Goal: Book appointment/travel/reservation

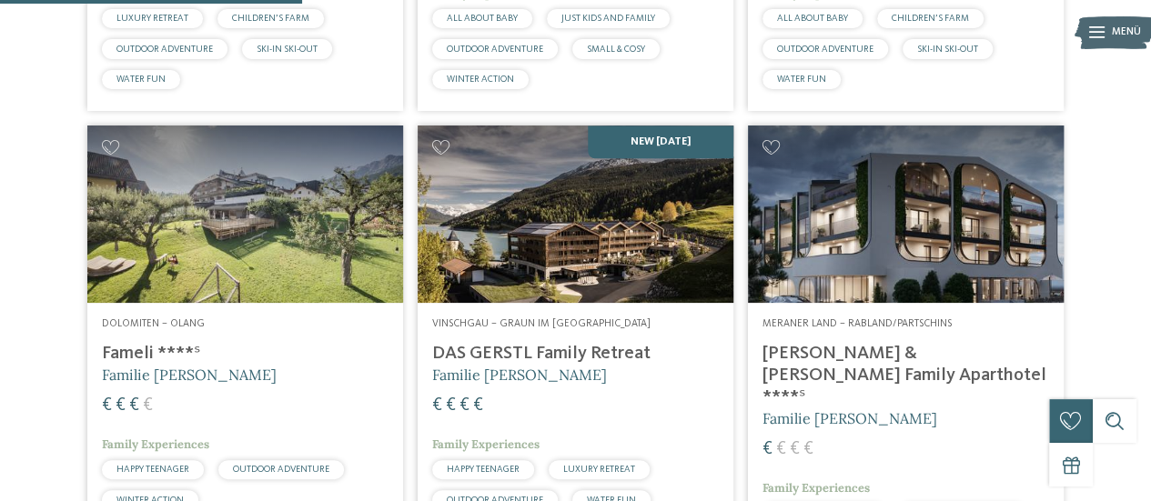
scroll to position [886, 0]
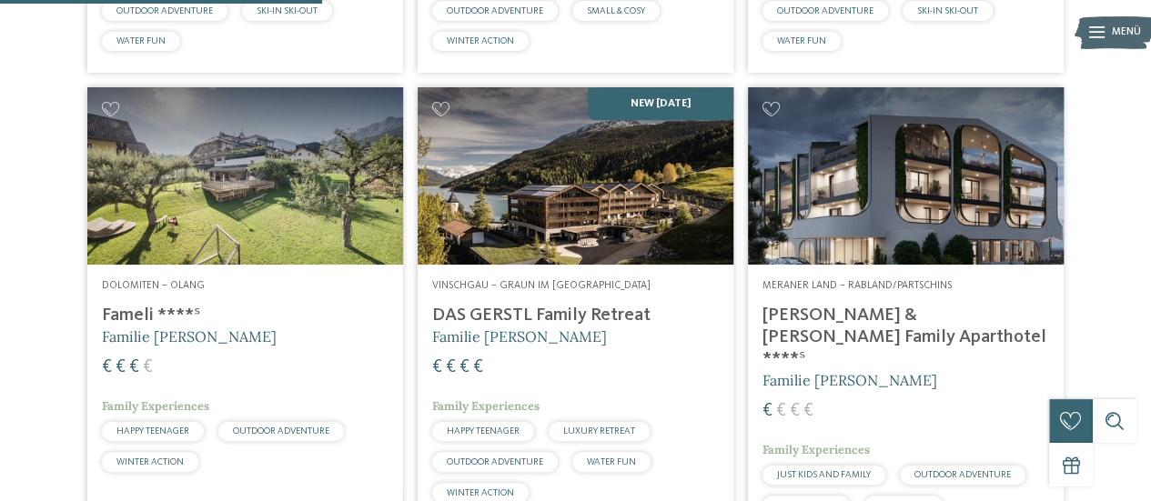
click at [915, 208] on img at bounding box center [906, 175] width 316 height 177
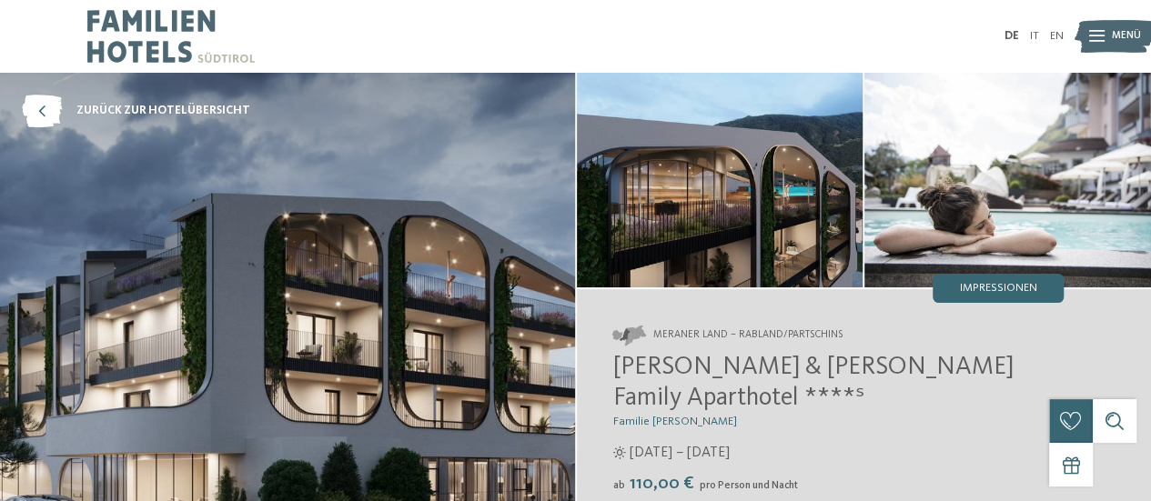
click at [408, 288] on img at bounding box center [287, 324] width 575 height 502
click at [782, 186] on img at bounding box center [720, 180] width 287 height 215
click at [1019, 288] on span "Impressionen" at bounding box center [998, 289] width 77 height 12
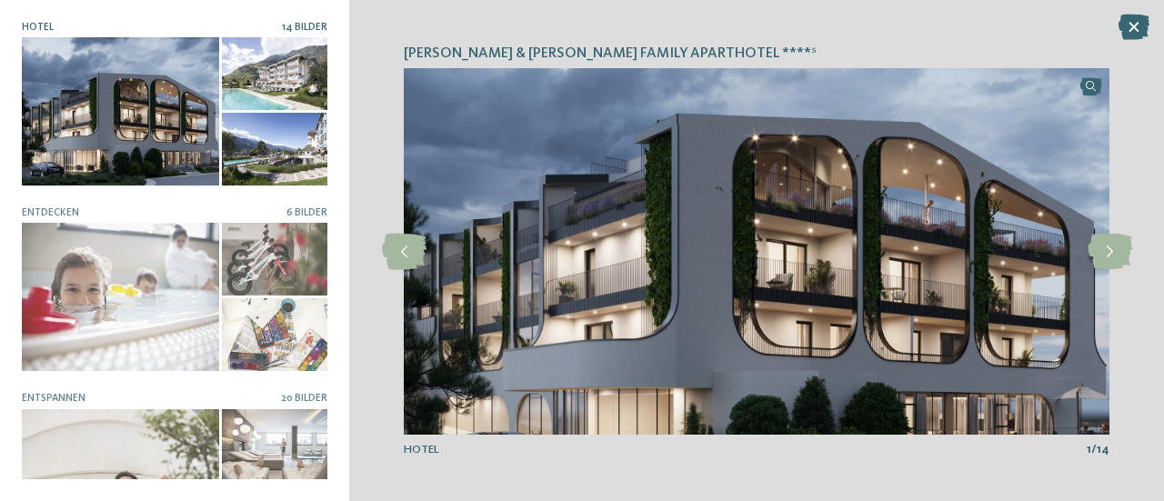
click at [680, 266] on img at bounding box center [757, 251] width 706 height 367
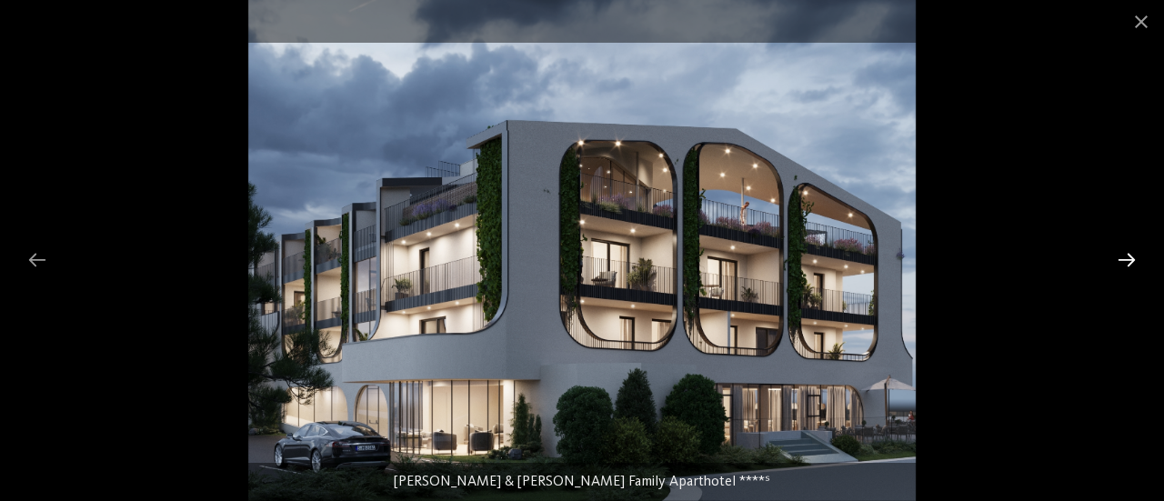
click at [1133, 259] on div at bounding box center [1127, 259] width 38 height 35
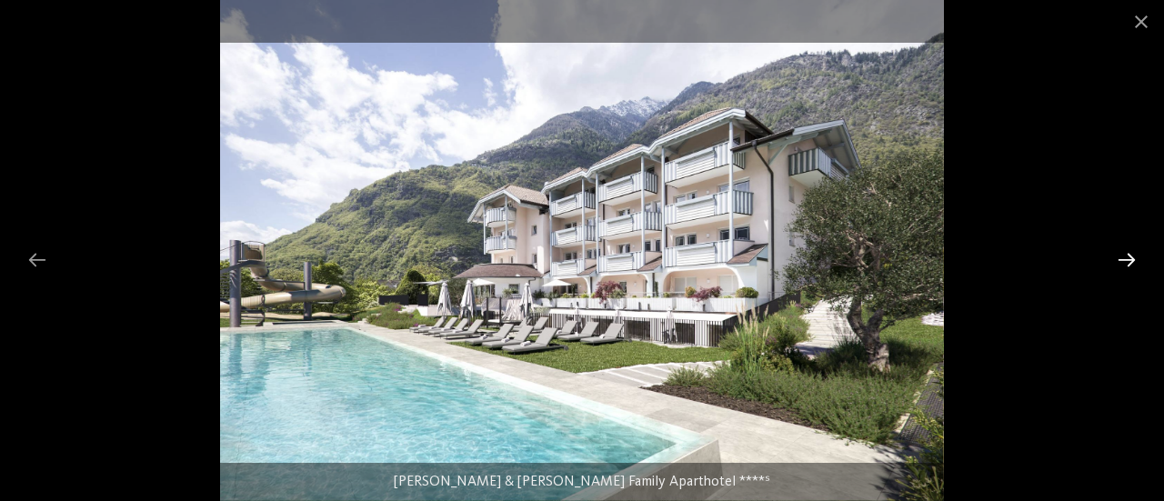
click at [1133, 259] on div at bounding box center [1127, 259] width 38 height 35
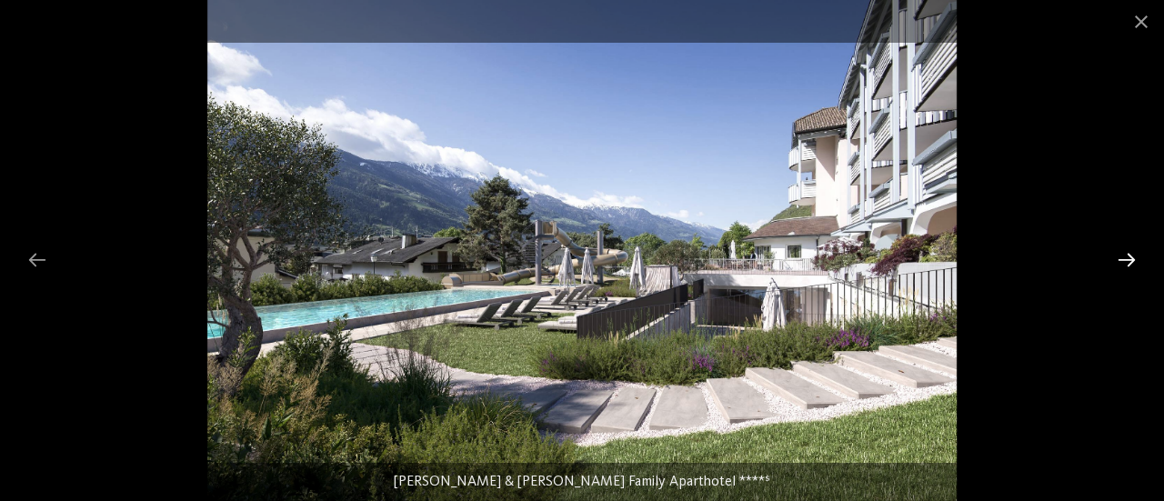
click at [1133, 259] on div at bounding box center [1127, 259] width 38 height 35
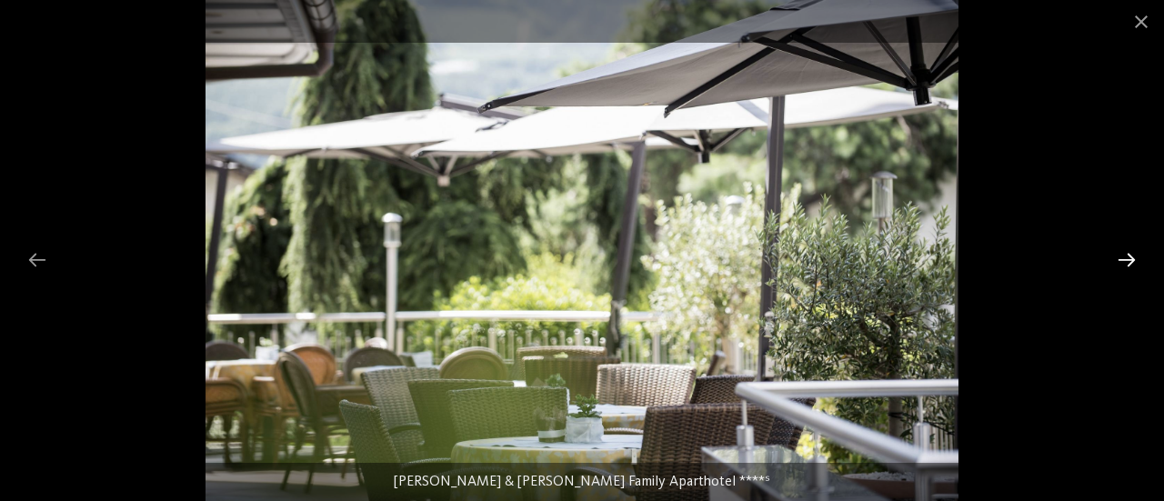
click at [1133, 259] on div at bounding box center [1127, 259] width 38 height 35
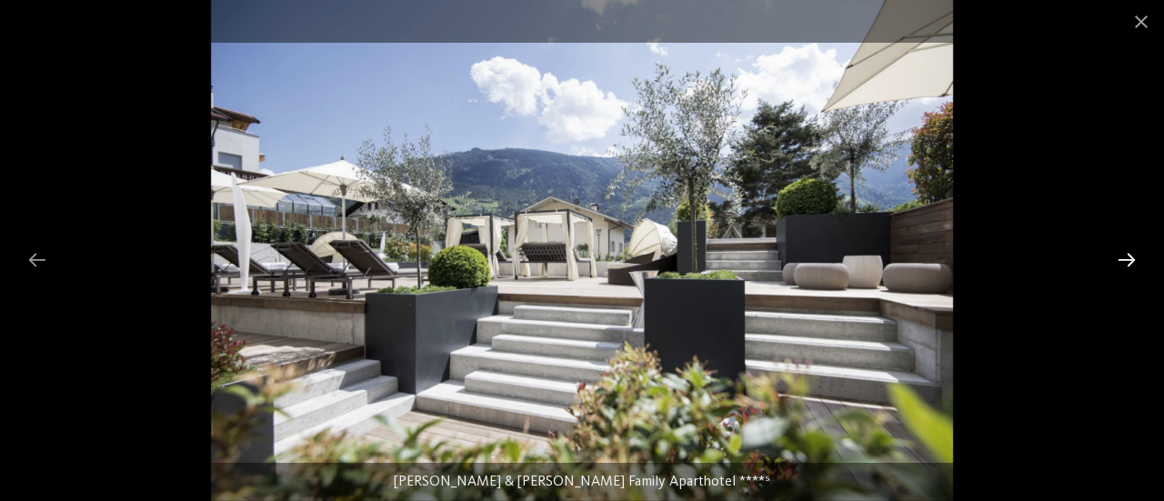
click at [1133, 259] on div at bounding box center [1127, 259] width 38 height 35
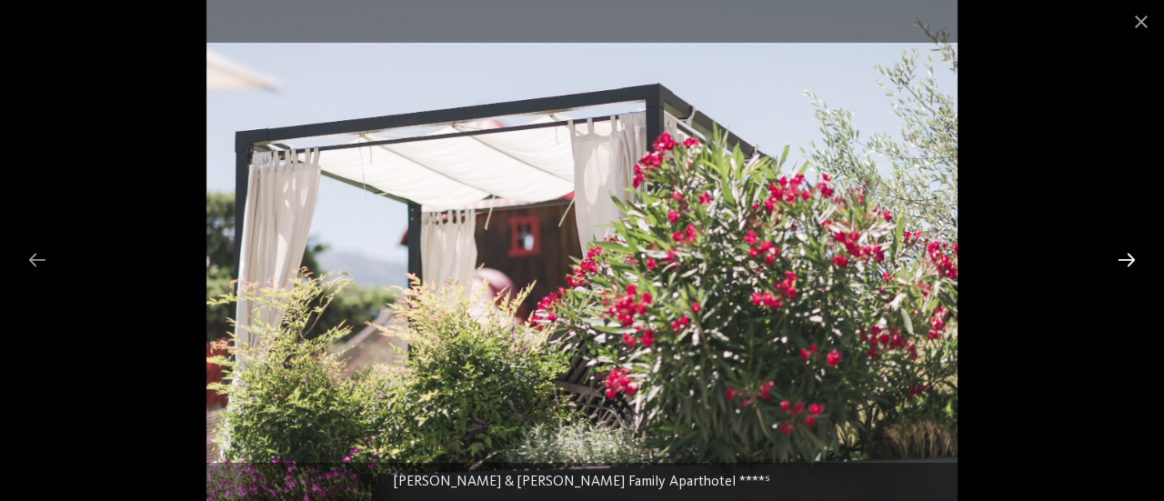
click at [1133, 259] on div at bounding box center [1127, 259] width 38 height 35
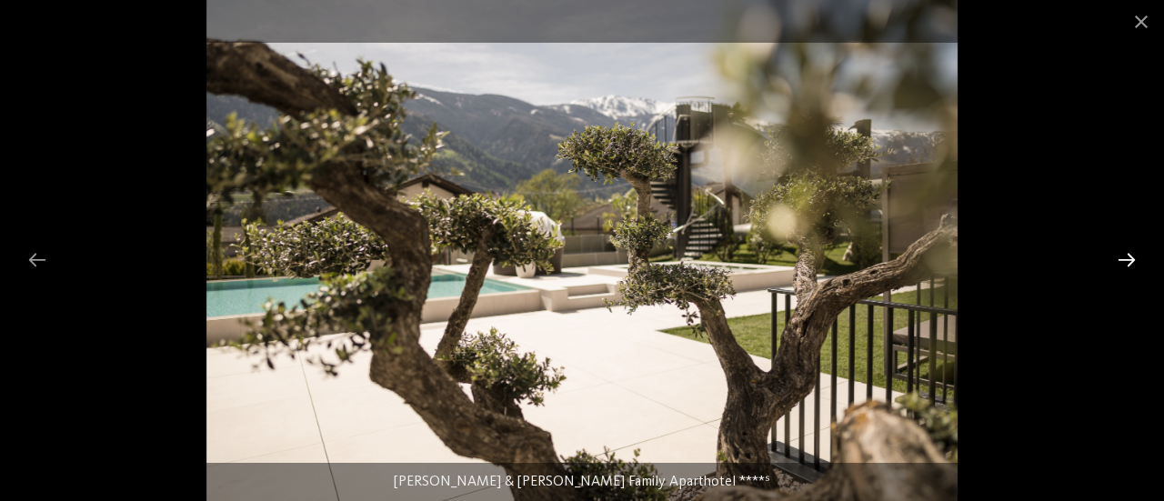
click at [1133, 259] on div at bounding box center [1127, 259] width 38 height 35
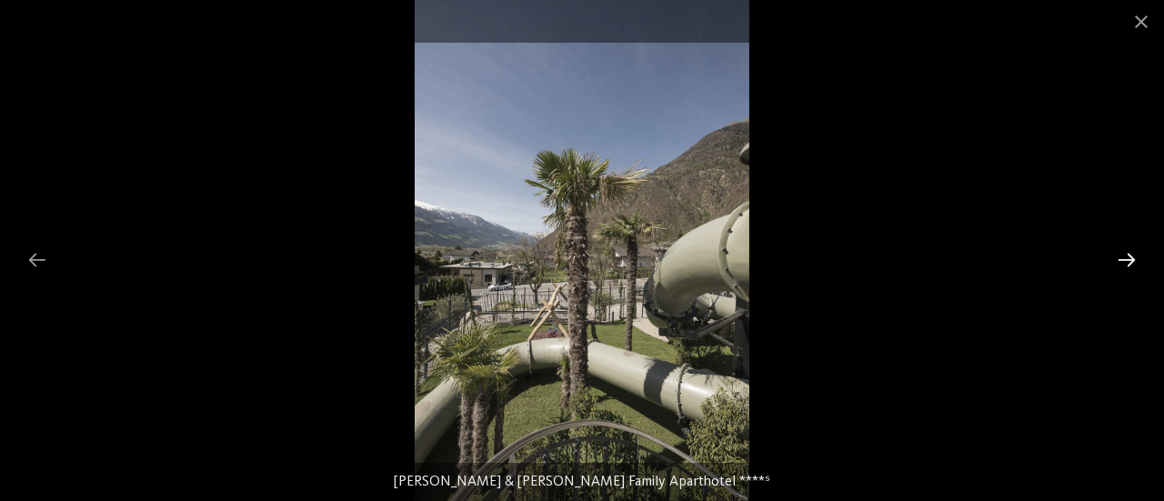
click at [1133, 259] on div at bounding box center [1127, 259] width 38 height 35
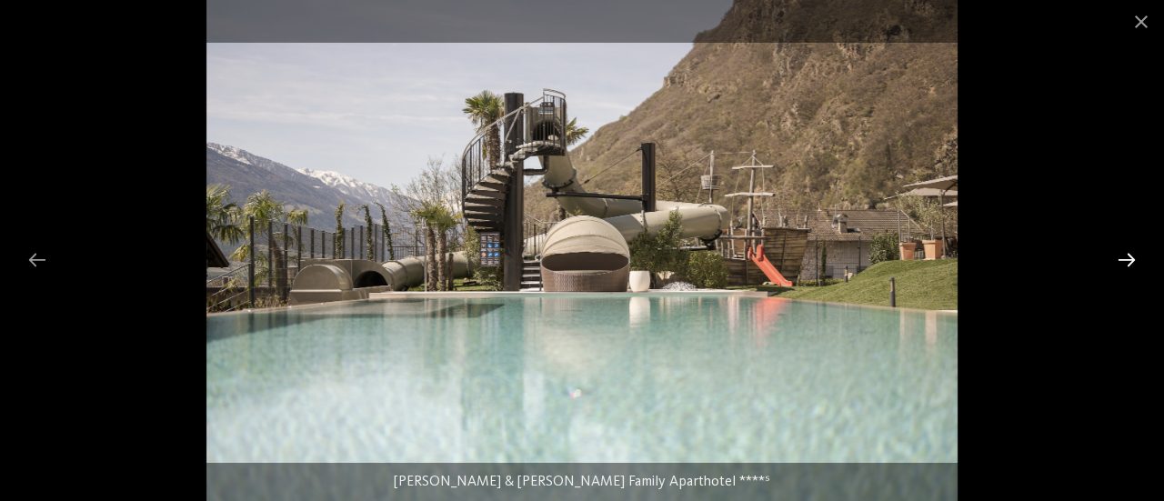
click at [1133, 259] on div at bounding box center [1127, 259] width 38 height 35
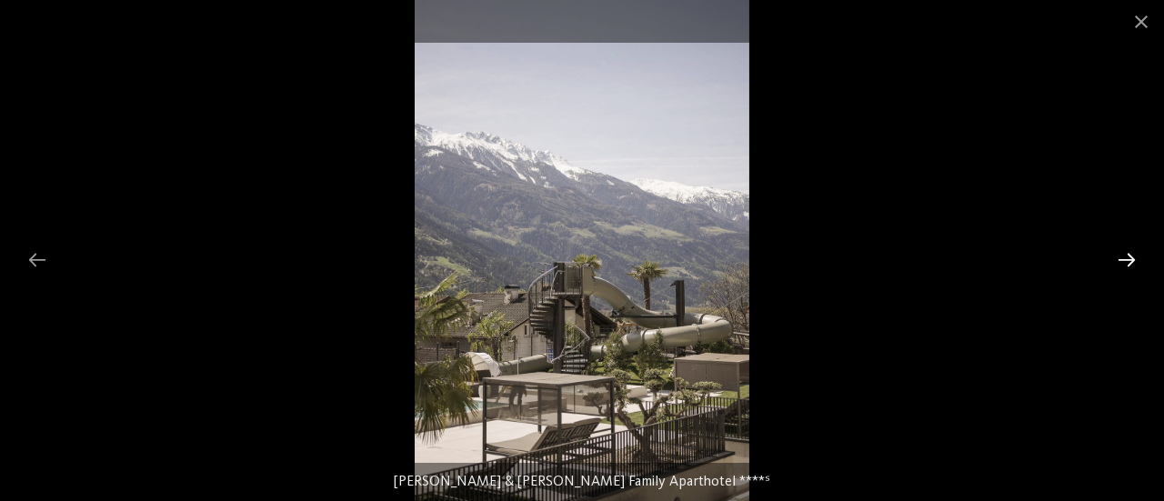
click at [1133, 259] on div at bounding box center [1127, 259] width 38 height 35
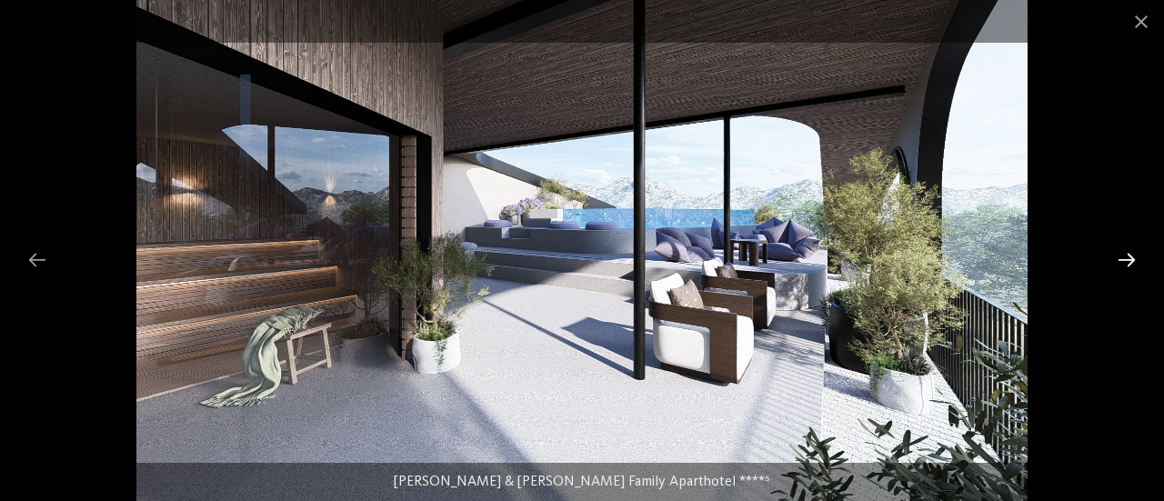
click at [1133, 259] on div at bounding box center [1127, 259] width 38 height 35
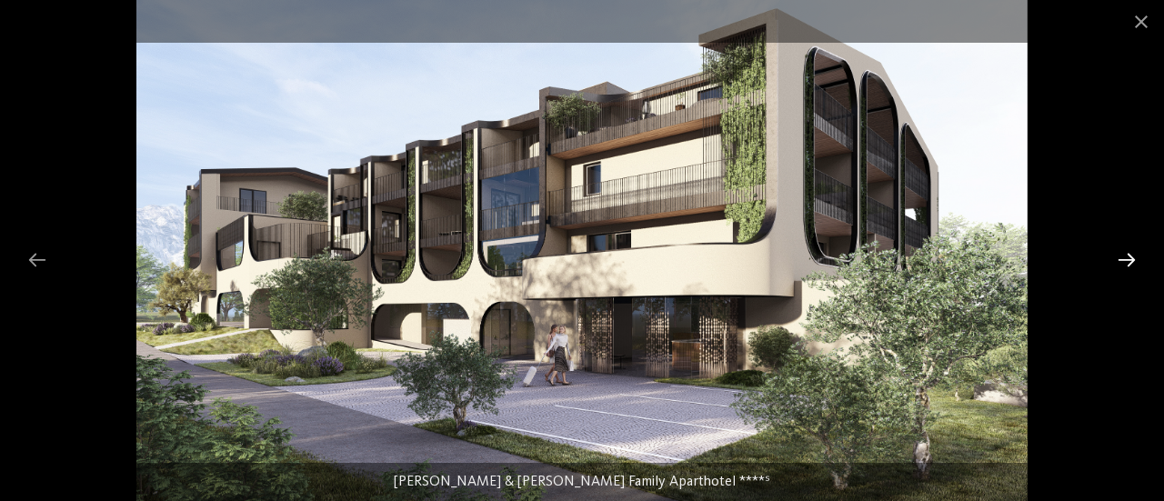
click at [1133, 259] on div at bounding box center [1127, 259] width 38 height 35
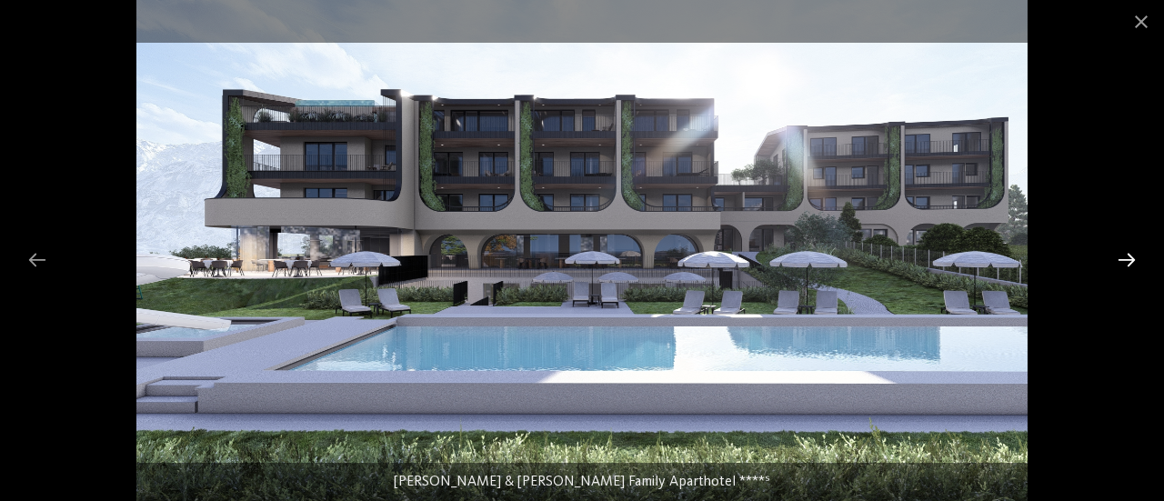
click at [1133, 259] on div at bounding box center [1127, 259] width 38 height 35
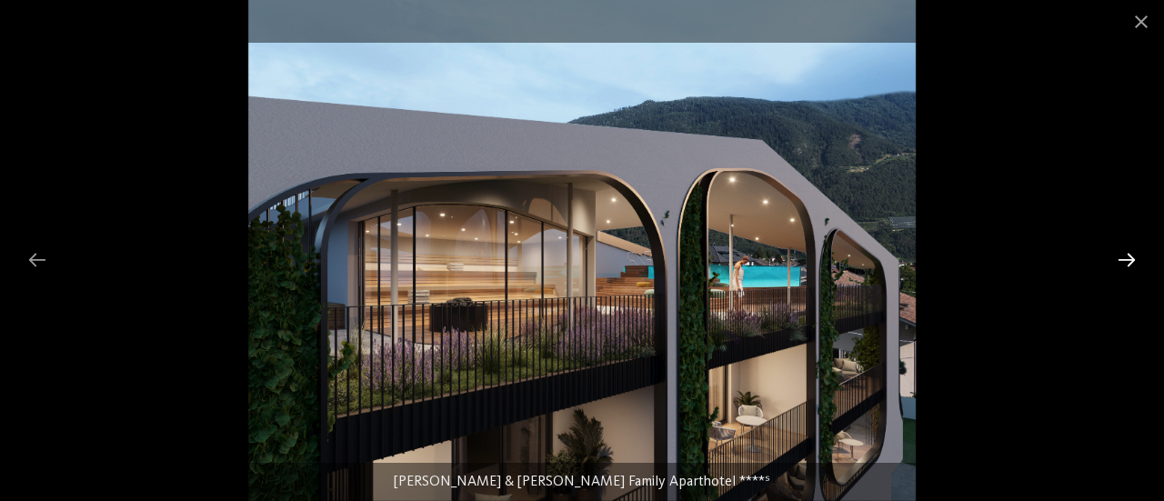
click at [1133, 259] on div at bounding box center [1127, 259] width 38 height 35
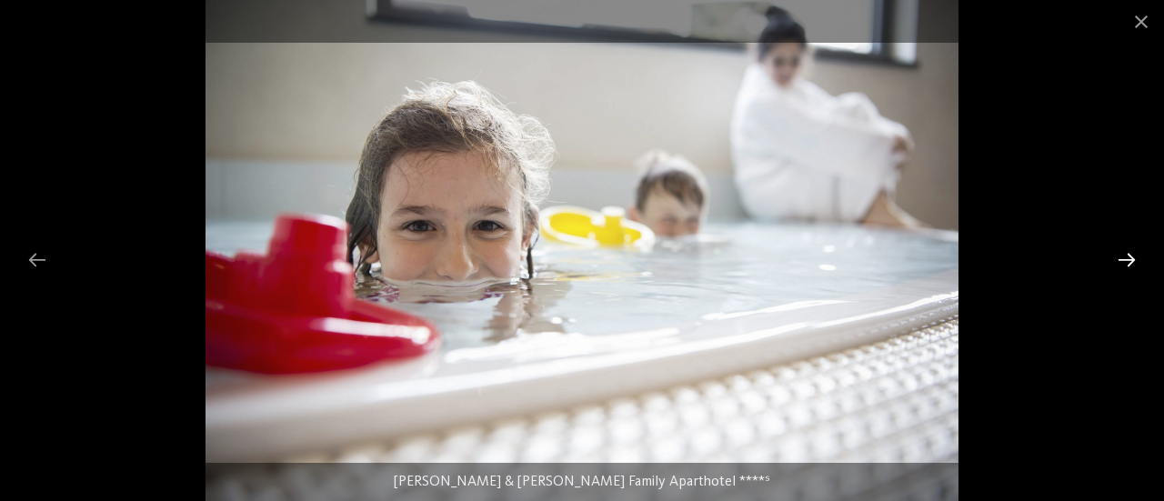
click at [1133, 259] on div at bounding box center [1127, 259] width 38 height 35
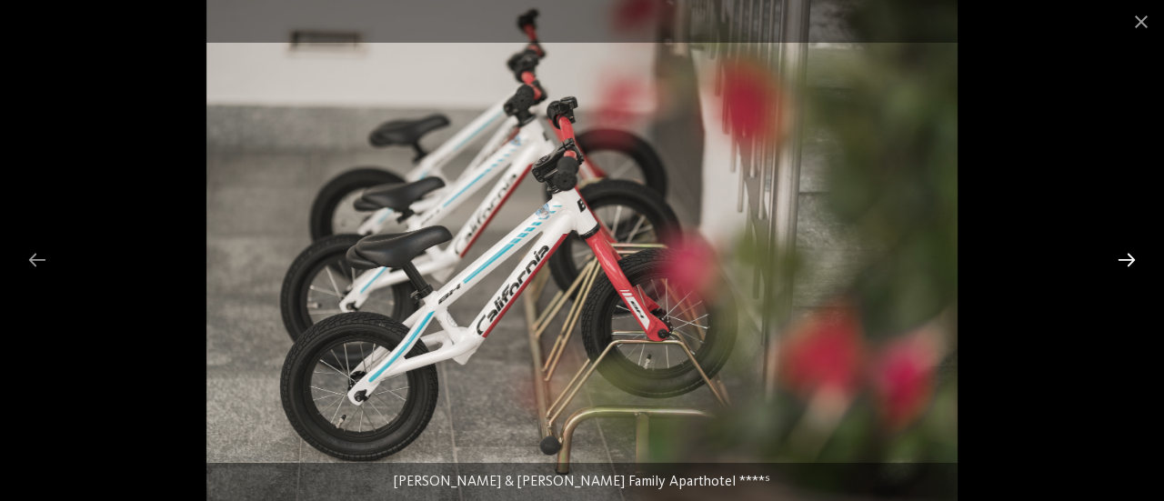
click at [1133, 259] on div at bounding box center [1127, 259] width 38 height 35
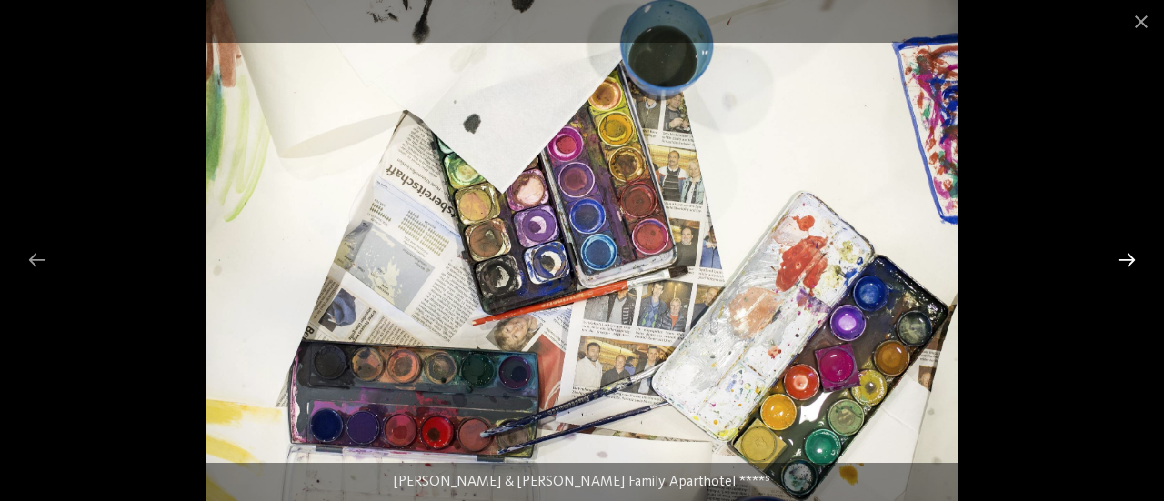
click at [1133, 259] on div at bounding box center [1127, 259] width 38 height 35
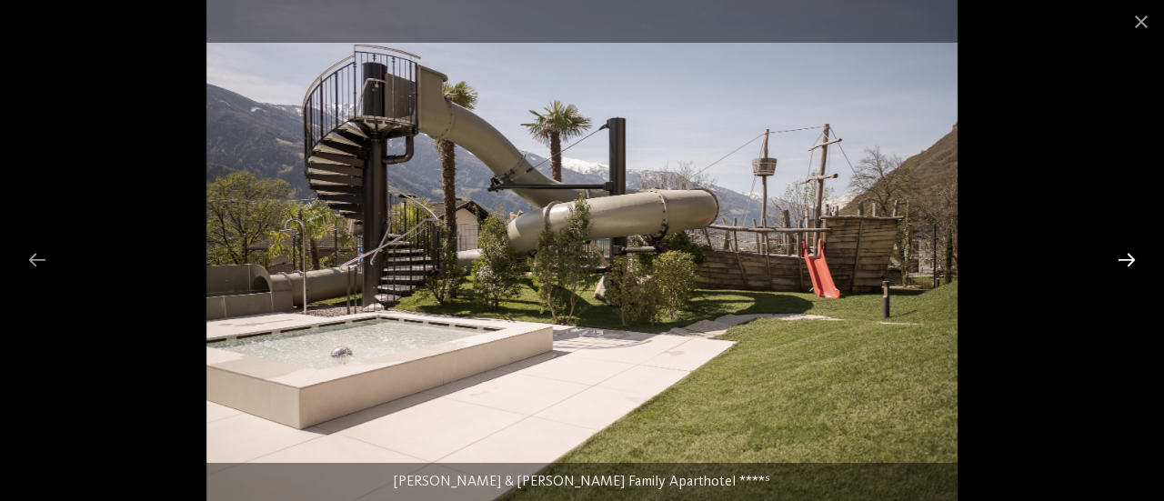
click at [1133, 259] on div at bounding box center [1127, 259] width 38 height 35
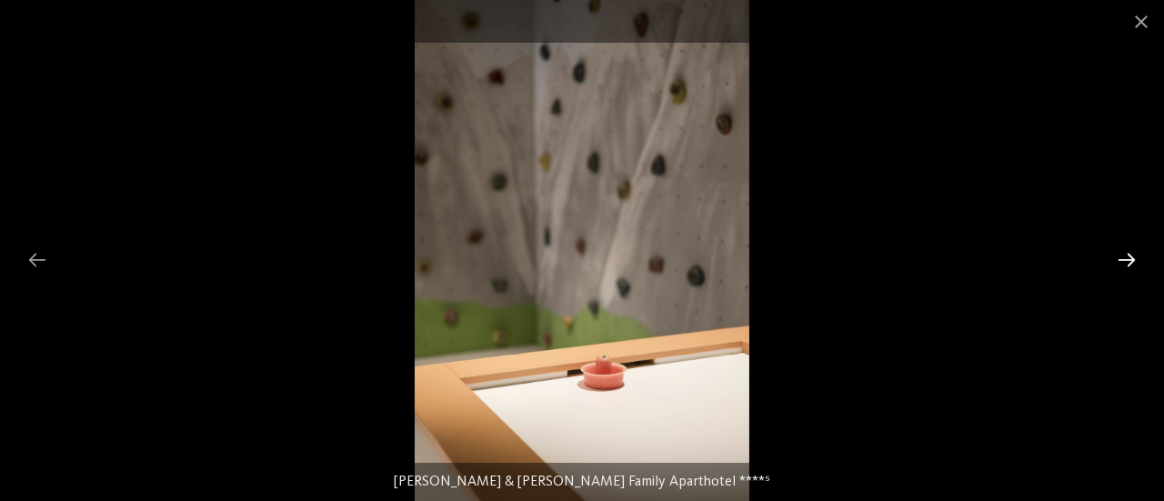
click at [1133, 259] on div at bounding box center [1127, 259] width 38 height 35
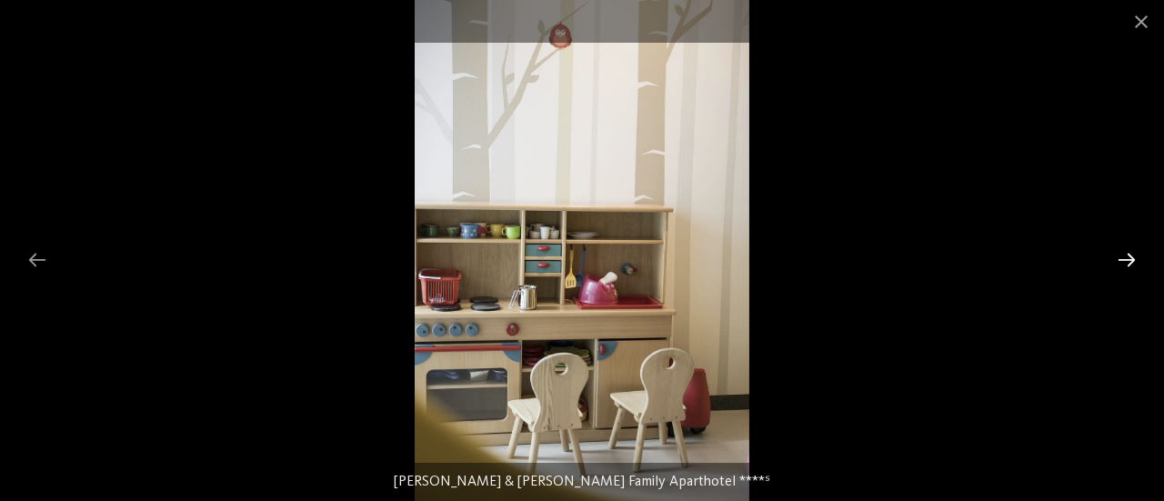
click at [1133, 259] on div at bounding box center [1127, 259] width 38 height 35
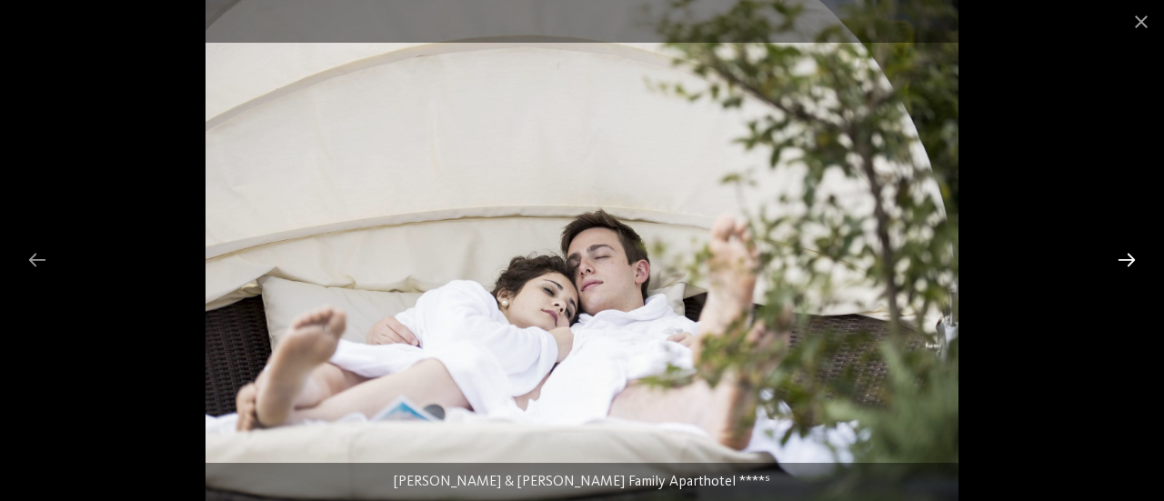
click at [1133, 259] on div at bounding box center [1127, 259] width 38 height 35
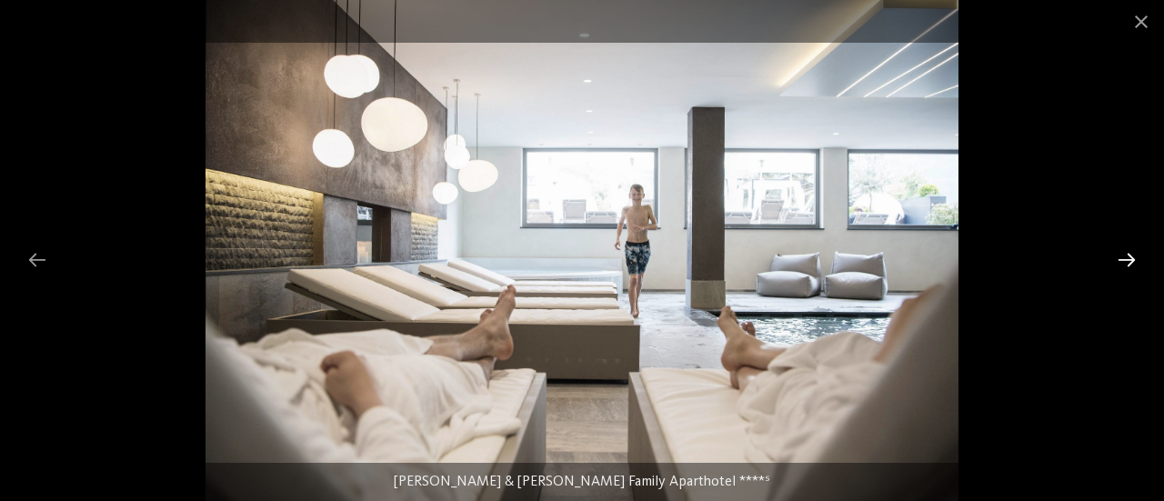
click at [1133, 259] on div at bounding box center [1127, 259] width 38 height 35
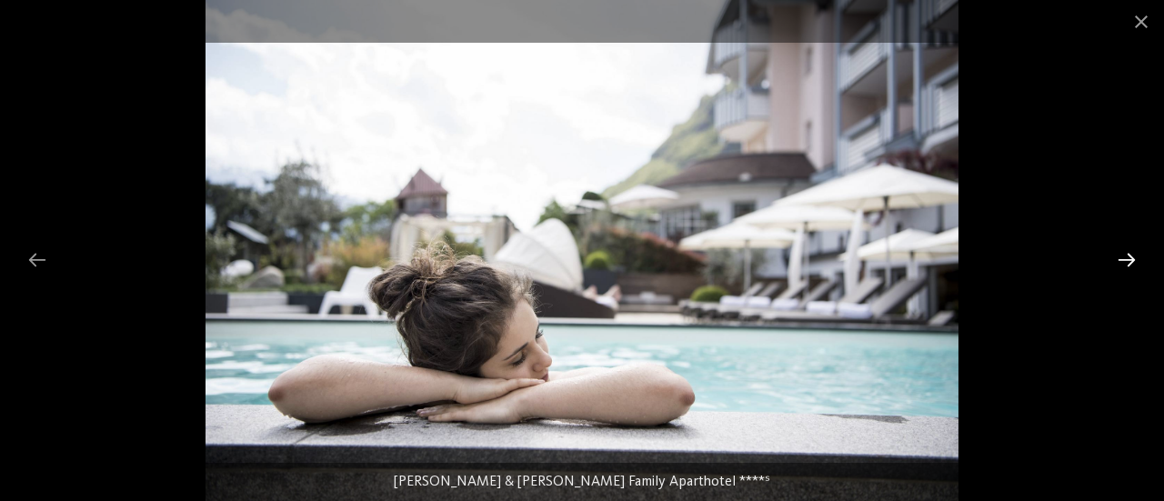
click at [1133, 259] on div at bounding box center [1127, 259] width 38 height 35
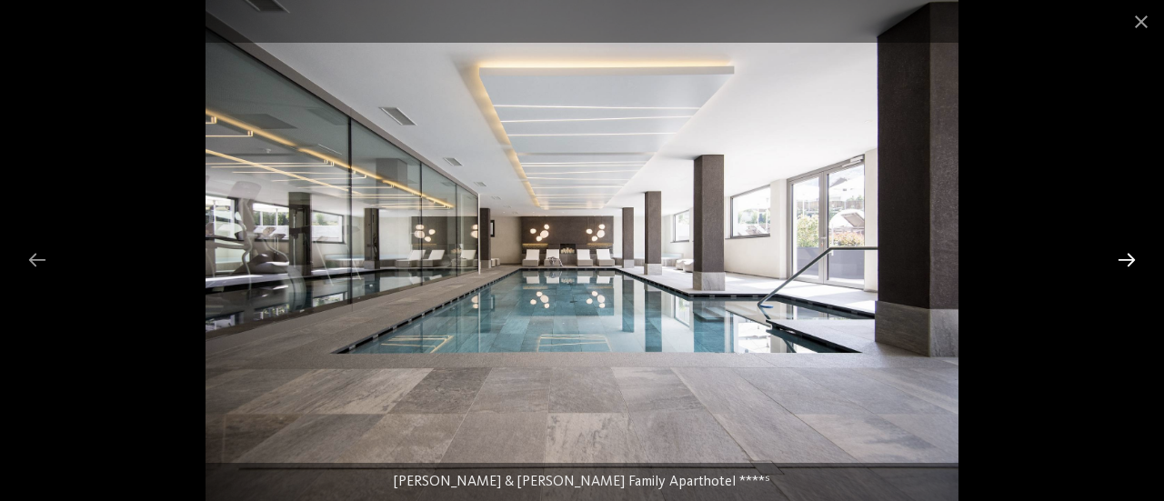
click at [1133, 259] on div at bounding box center [1127, 259] width 38 height 35
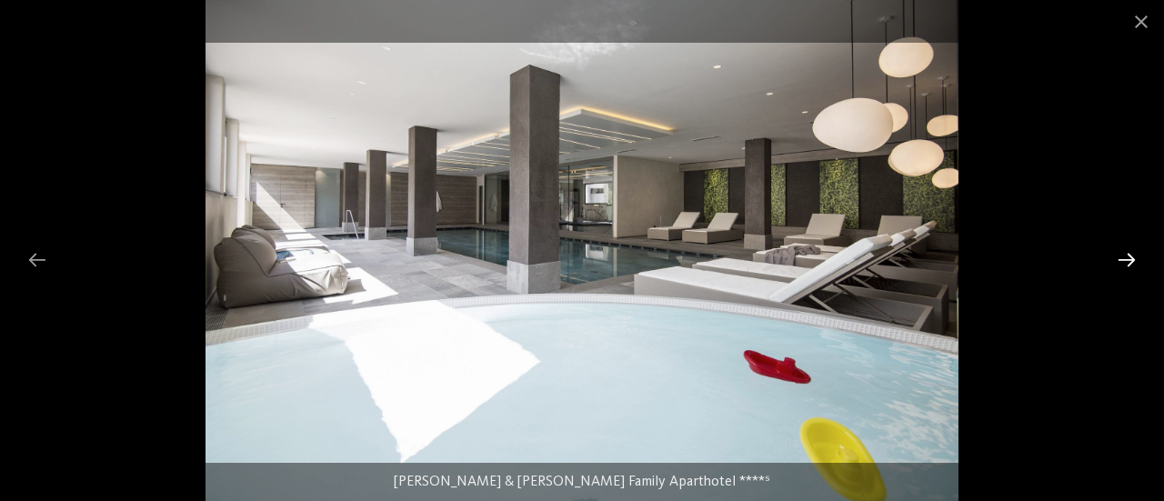
click at [1133, 259] on div at bounding box center [1127, 259] width 38 height 35
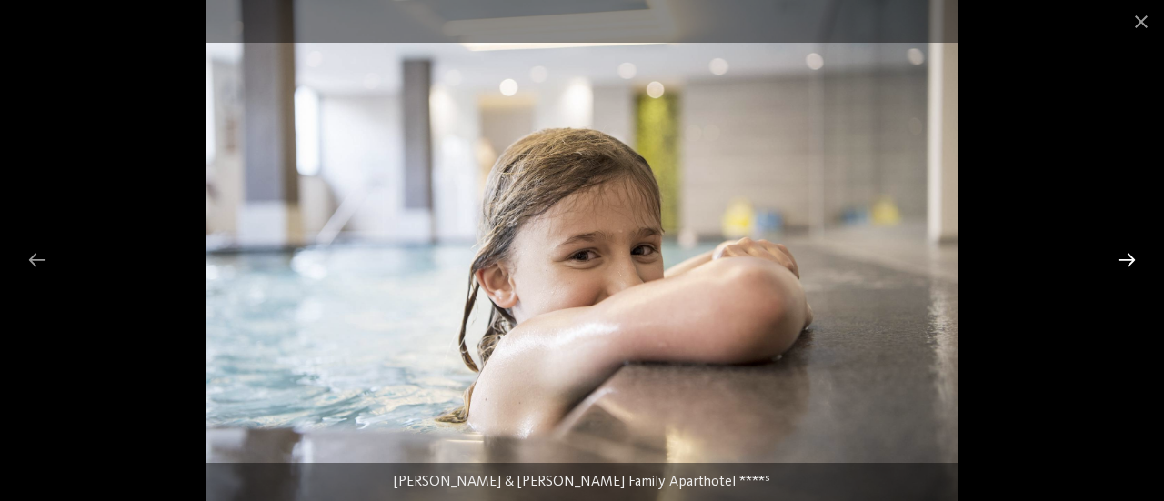
click at [1133, 259] on div at bounding box center [1127, 259] width 38 height 35
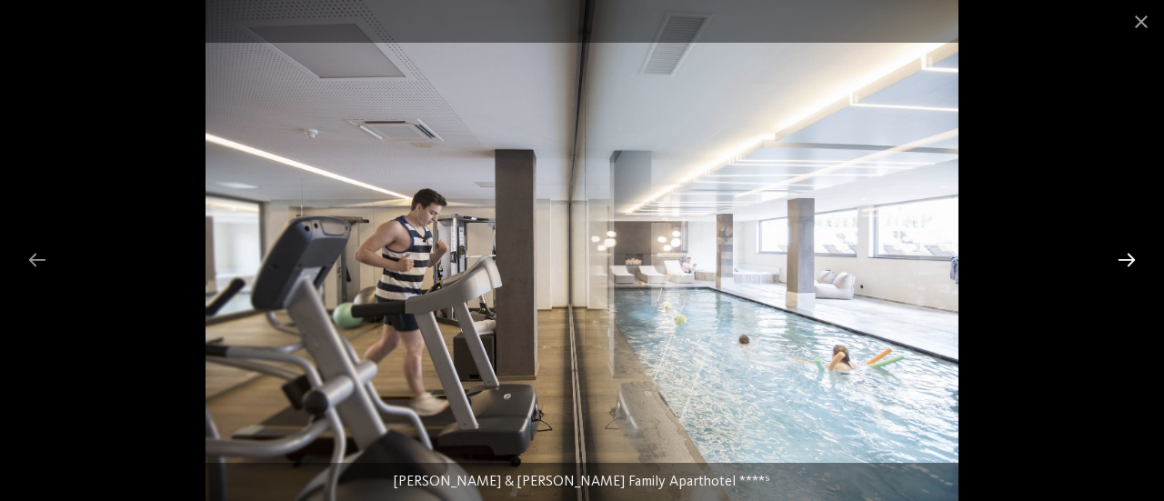
click at [1133, 259] on div at bounding box center [1127, 259] width 38 height 35
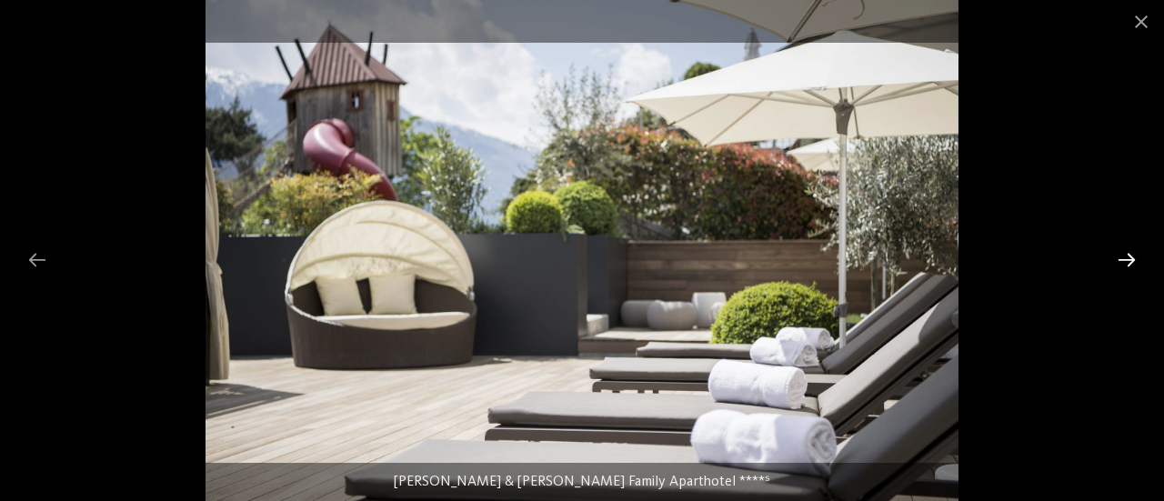
click at [1133, 259] on div at bounding box center [1127, 259] width 38 height 35
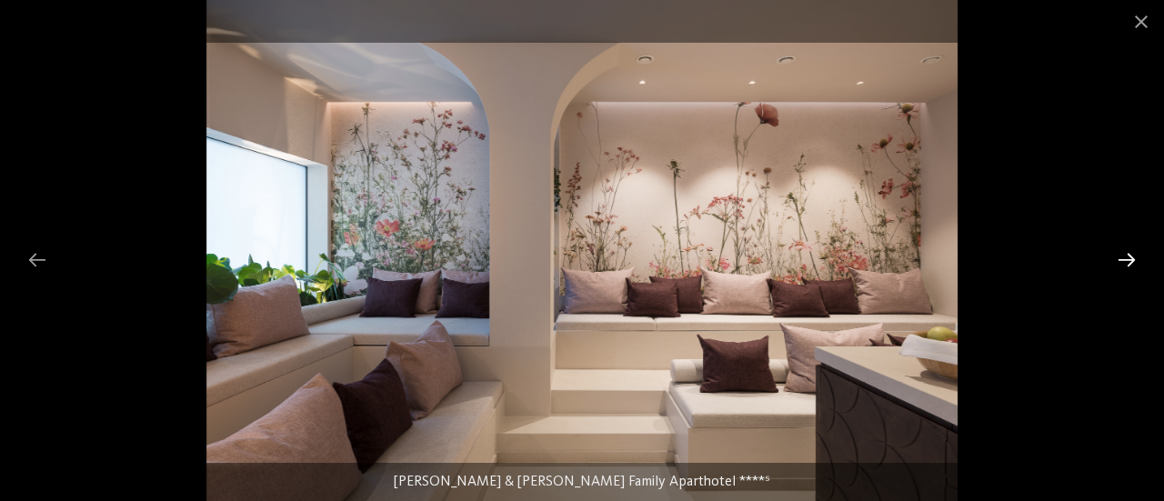
click at [1133, 259] on div at bounding box center [1127, 259] width 38 height 35
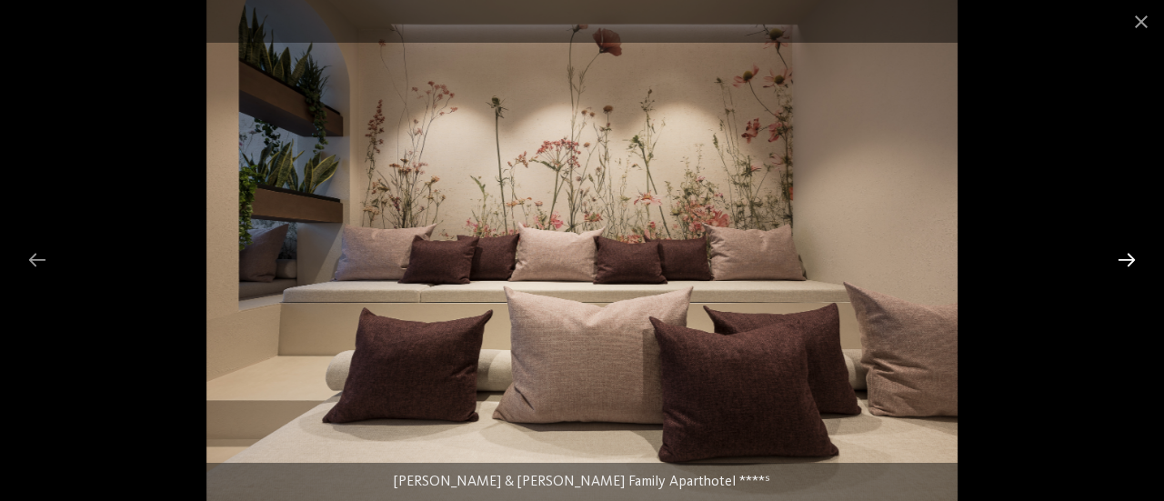
click at [1133, 259] on div at bounding box center [1127, 259] width 38 height 35
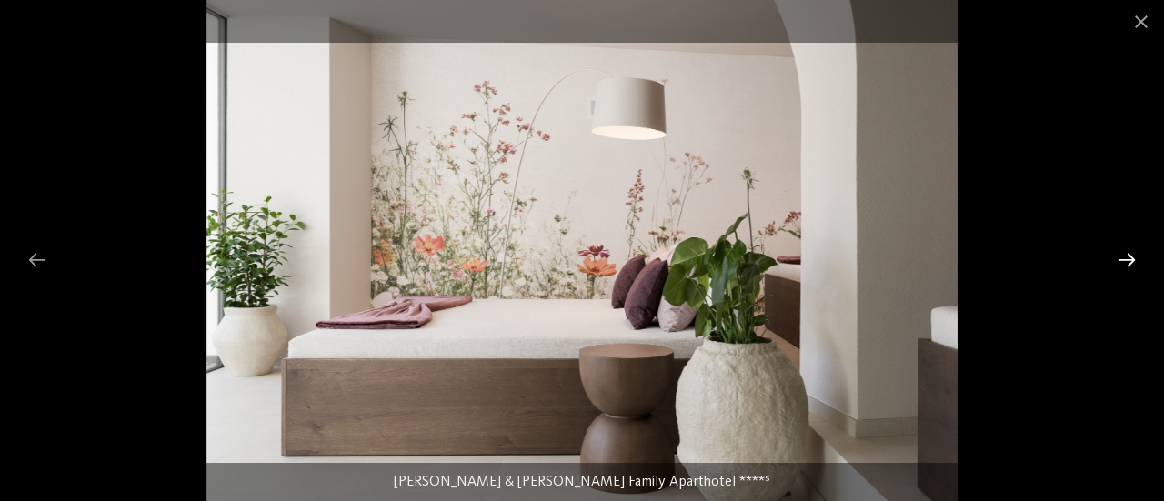
click at [1133, 259] on div at bounding box center [1127, 259] width 38 height 35
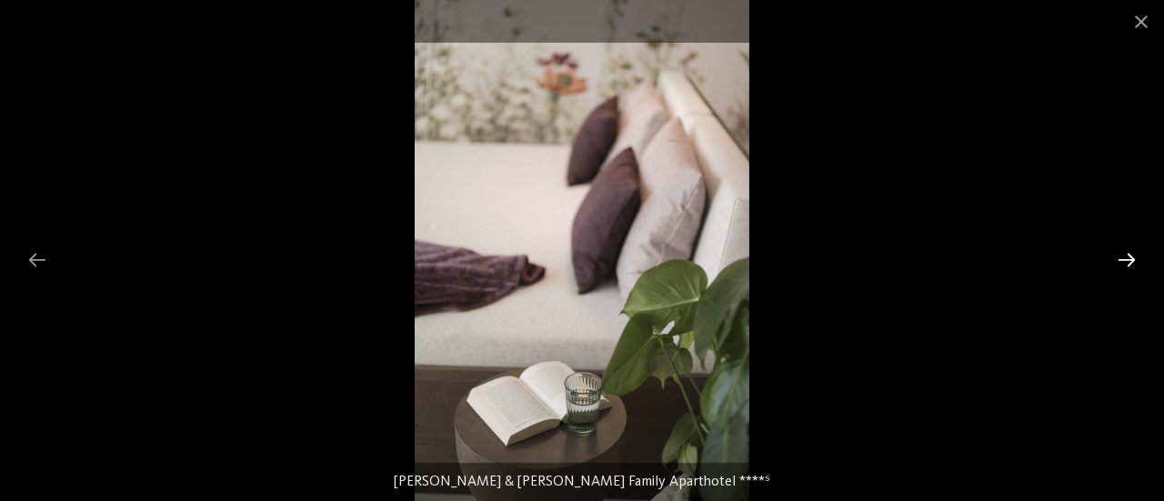
click at [1133, 259] on div at bounding box center [1127, 259] width 38 height 35
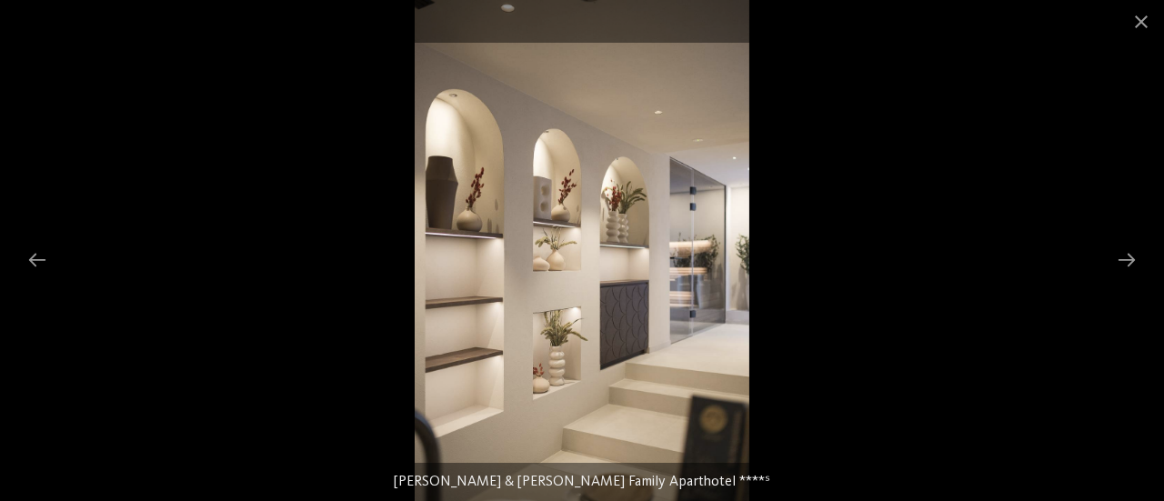
drag, startPoint x: 1133, startPoint y: 259, endPoint x: 1163, endPoint y: 156, distance: 107.1
click at [1150, 156] on div at bounding box center [582, 250] width 1164 height 501
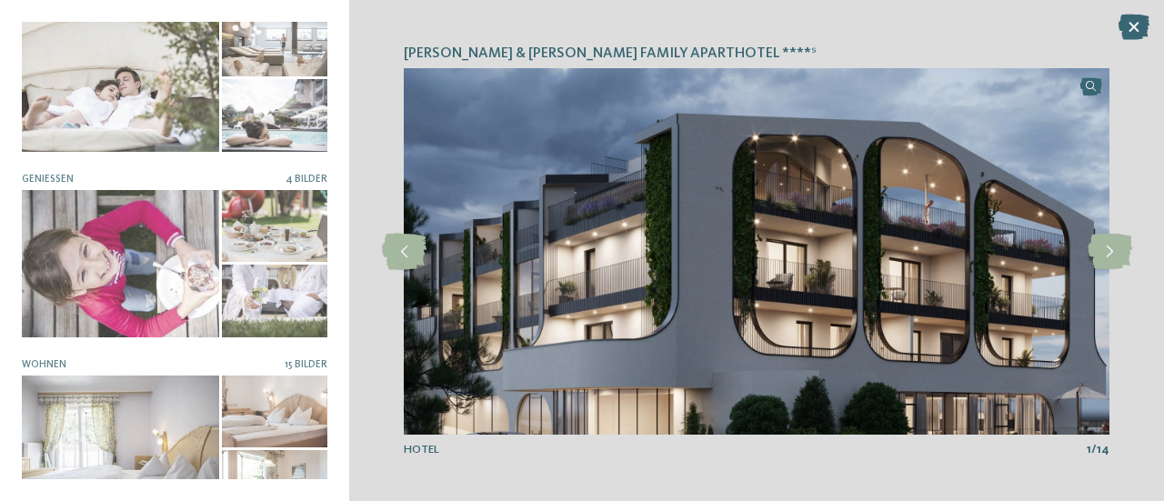
scroll to position [426, 0]
